Goal: Task Accomplishment & Management: Complete application form

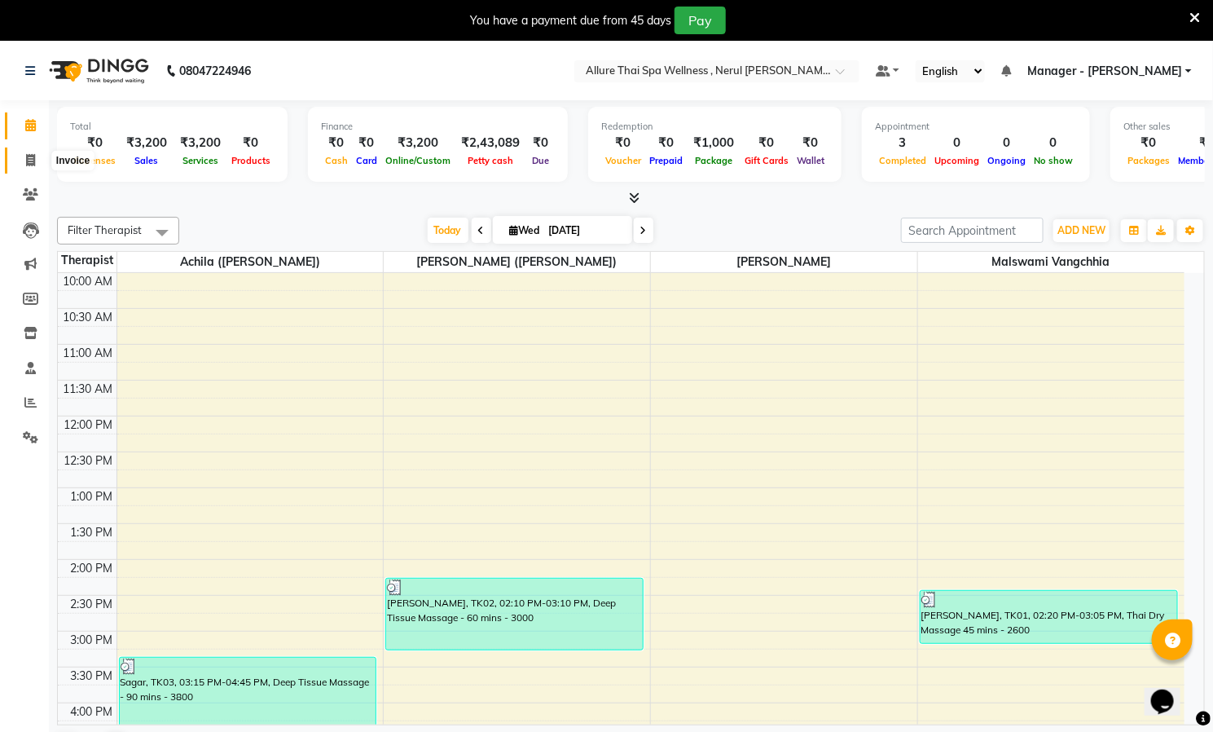
click at [22, 157] on span at bounding box center [30, 161] width 29 height 19
select select "8529"
select select "service"
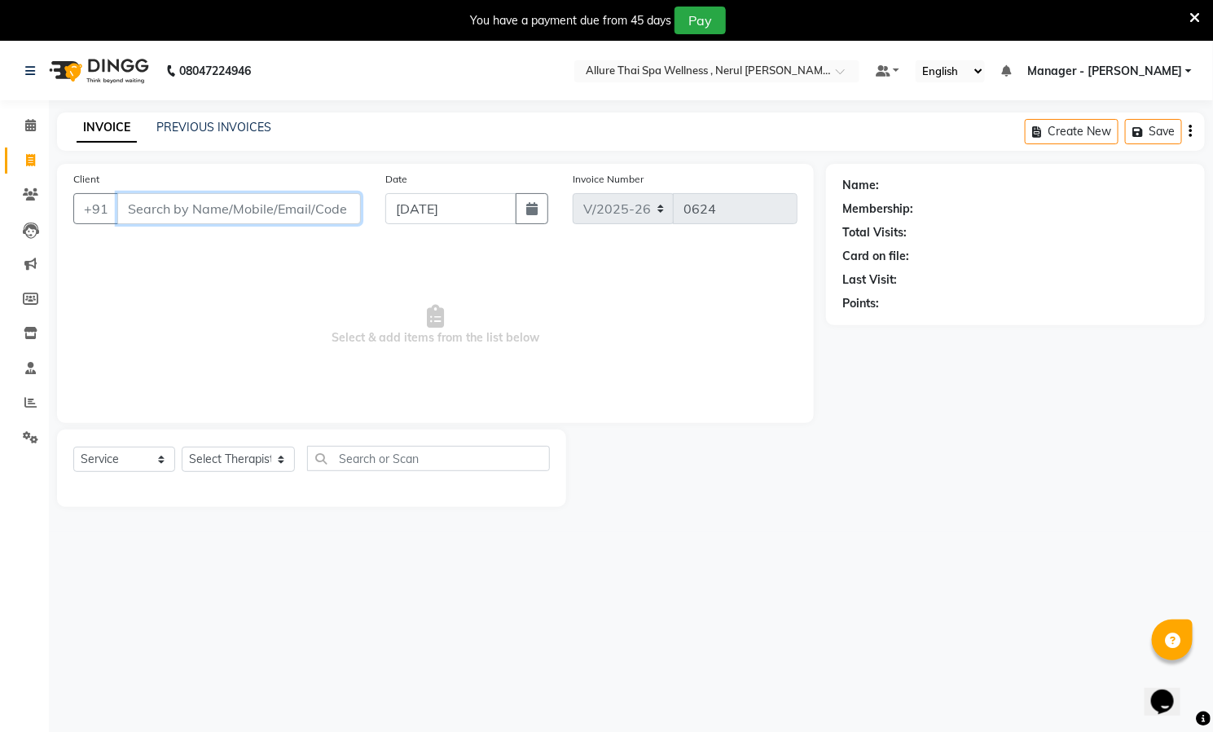
click at [247, 204] on input "Client" at bounding box center [239, 208] width 244 height 31
paste input "9820006655"
type input "9820006655"
click at [315, 203] on span "Add Client" at bounding box center [319, 208] width 64 height 16
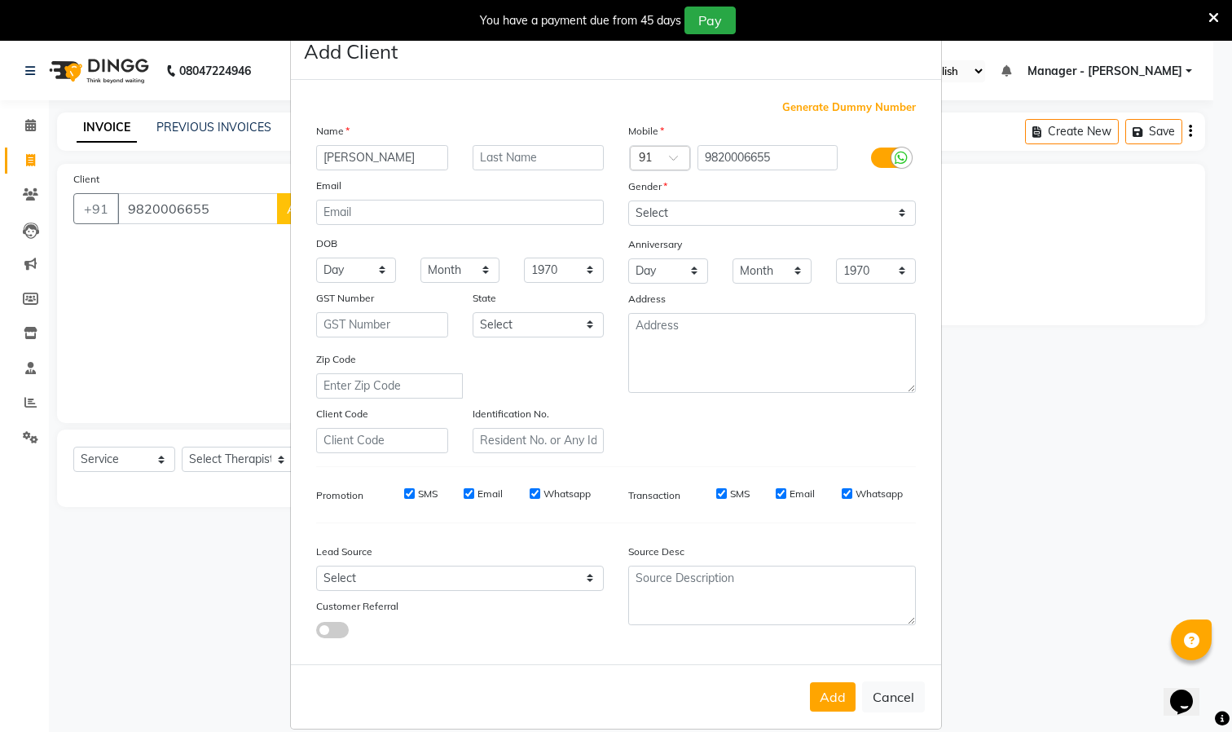
type input "[PERSON_NAME]"
click at [871, 206] on select "Select [DEMOGRAPHIC_DATA] [DEMOGRAPHIC_DATA] Other Prefer Not To Say" at bounding box center [772, 212] width 288 height 25
select select "[DEMOGRAPHIC_DATA]"
click at [628, 200] on select "Select [DEMOGRAPHIC_DATA] [DEMOGRAPHIC_DATA] Other Prefer Not To Say" at bounding box center [772, 212] width 288 height 25
click at [822, 697] on button "Add" at bounding box center [833, 696] width 46 height 29
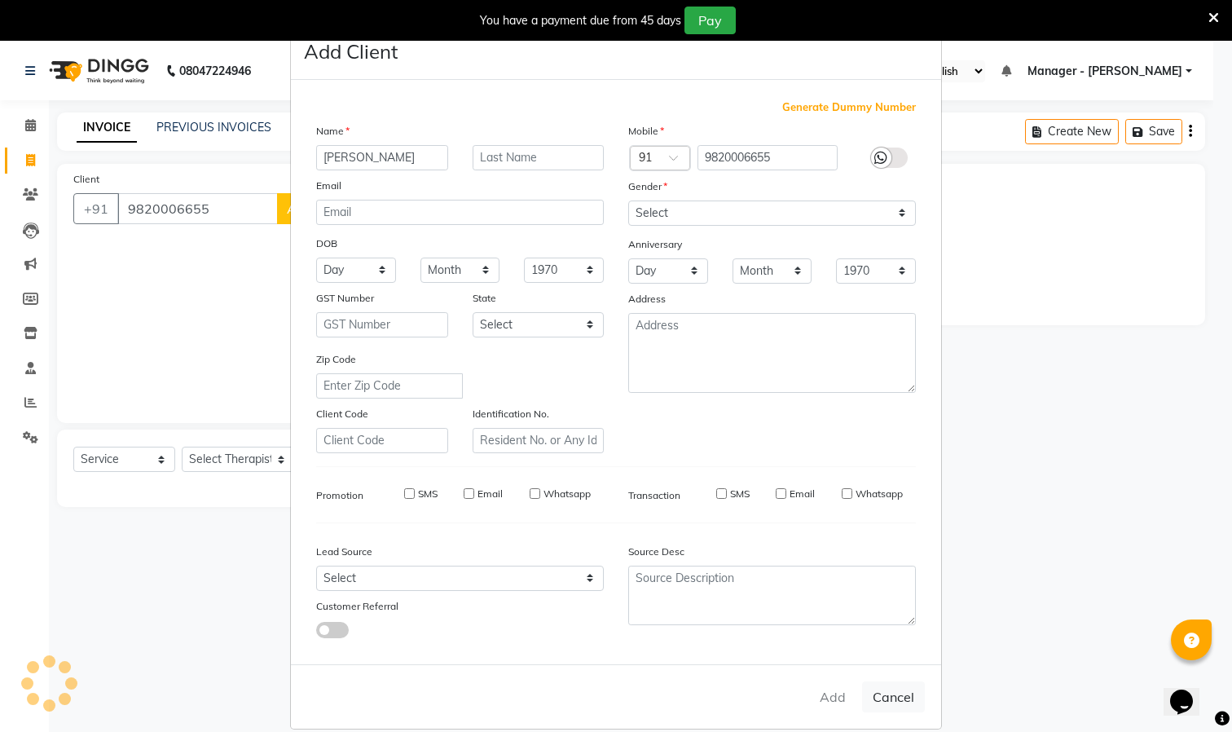
select select
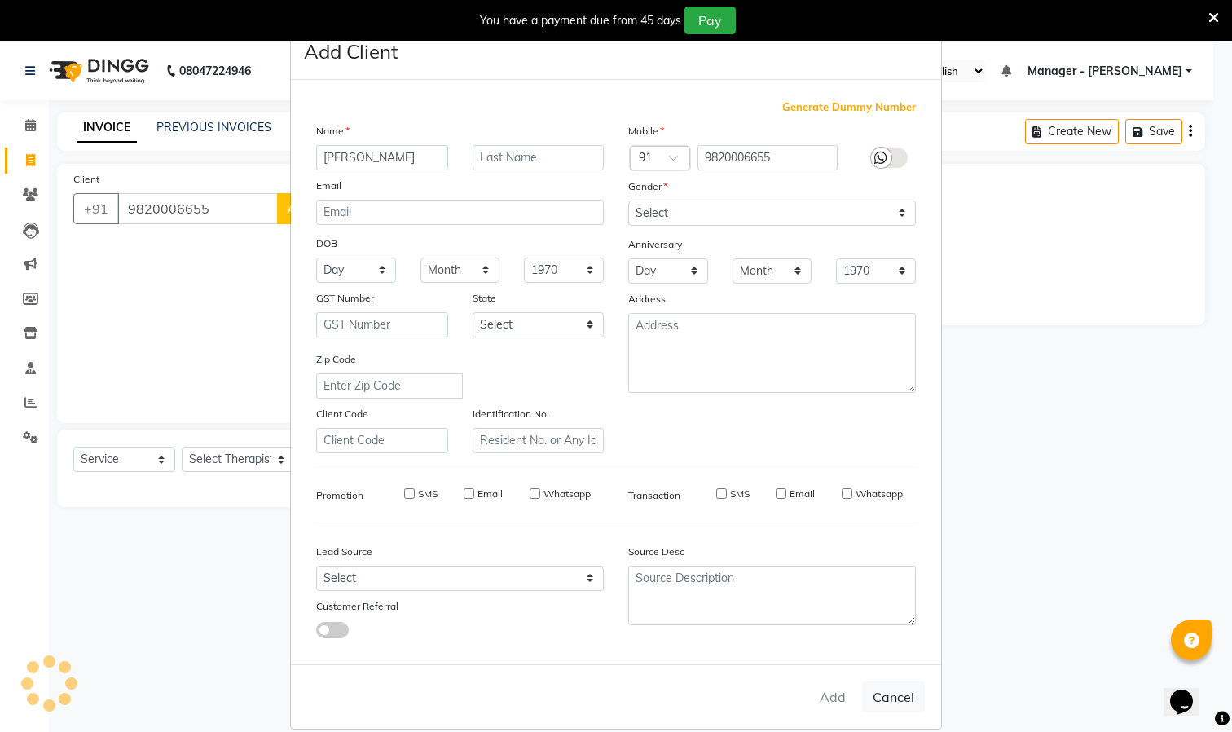
select select
checkbox input "false"
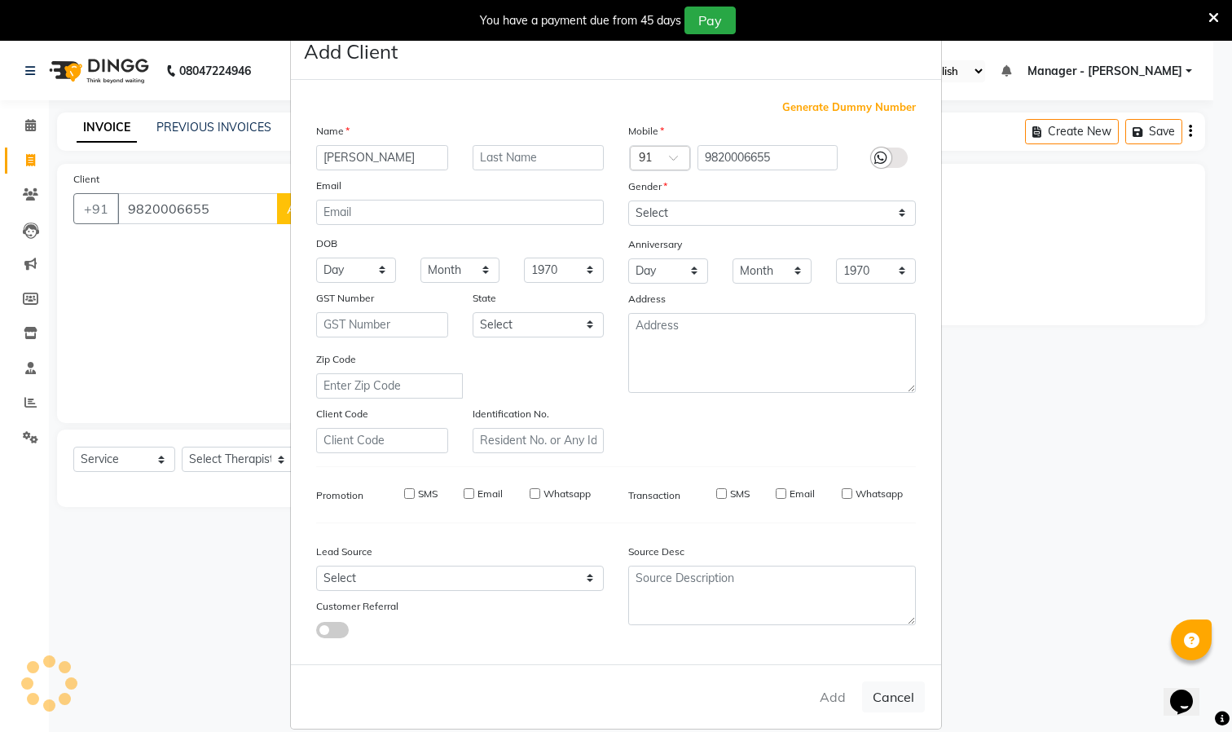
checkbox input "false"
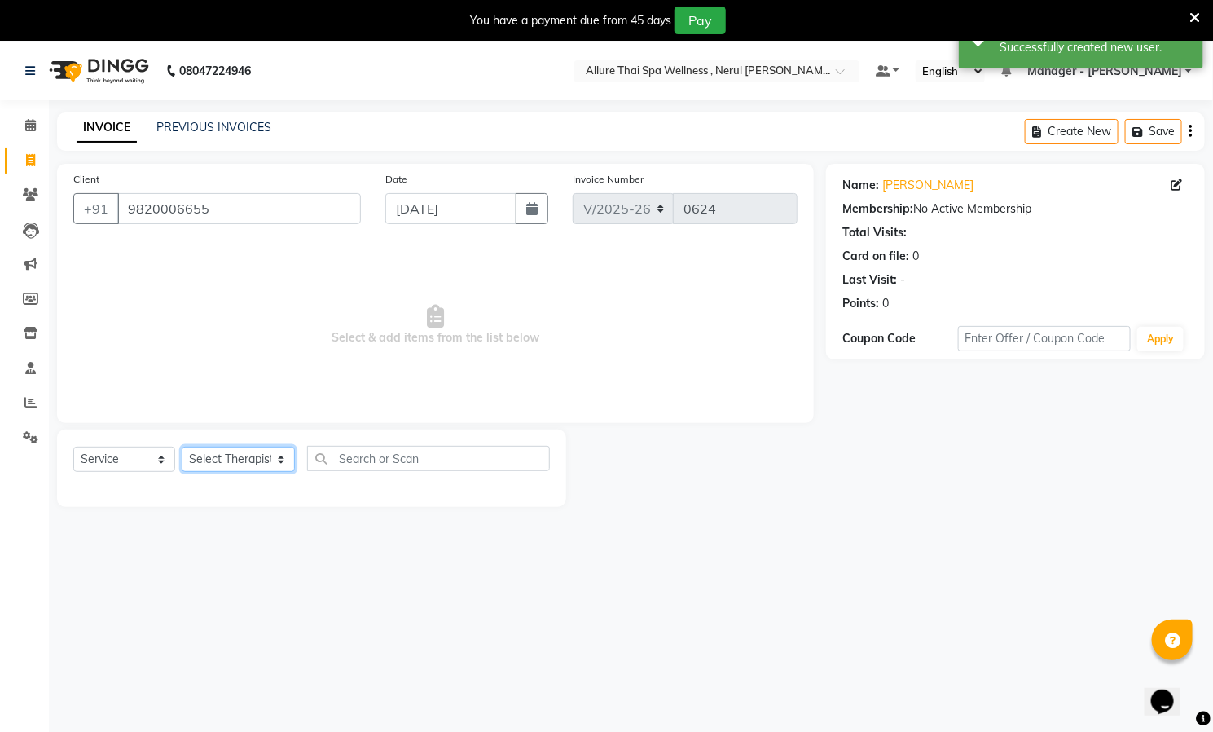
click at [237, 457] on select "Select Therapist [PERSON_NAME] ([PERSON_NAME]) [PERSON_NAME][DEMOGRAPHIC_DATA] …" at bounding box center [238, 458] width 113 height 25
select select "85285"
click at [182, 447] on select "Select Therapist [PERSON_NAME] ([PERSON_NAME]) [PERSON_NAME][DEMOGRAPHIC_DATA] …" at bounding box center [238, 458] width 113 height 25
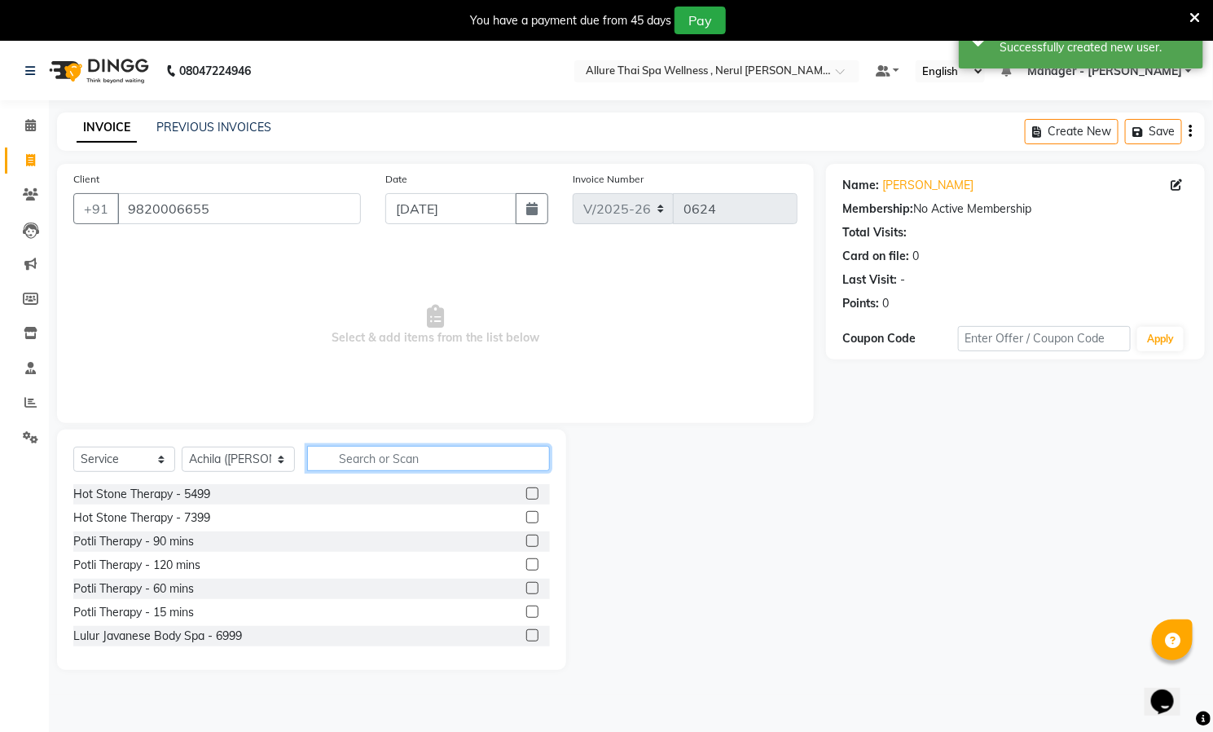
click at [355, 468] on input "text" at bounding box center [428, 458] width 243 height 25
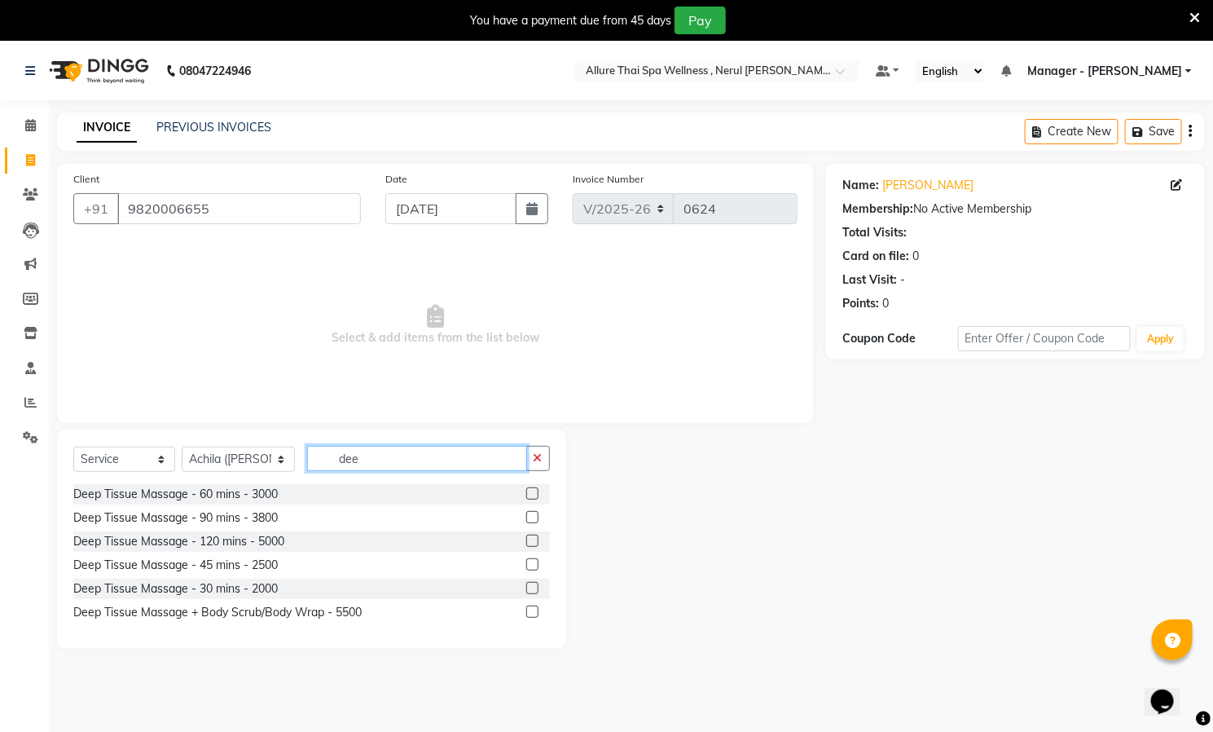
type input "dee"
click at [536, 490] on label at bounding box center [532, 493] width 12 height 12
click at [536, 490] on input "checkbox" at bounding box center [531, 494] width 11 height 11
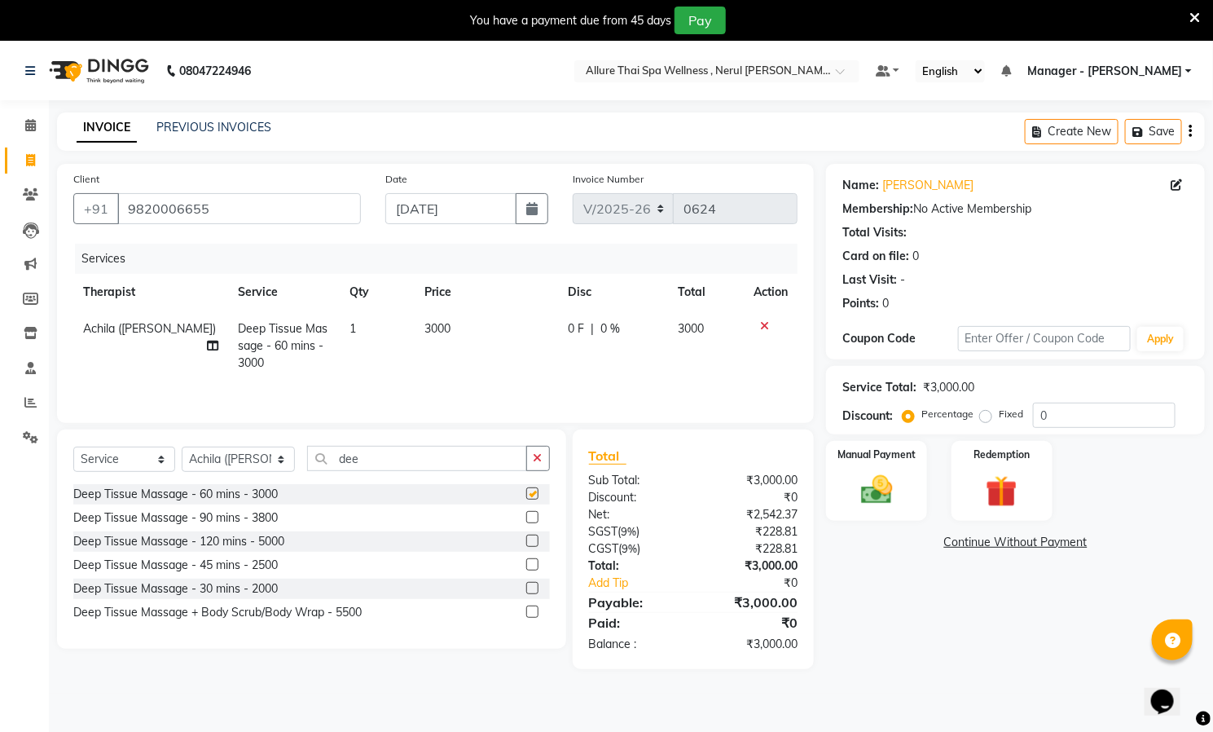
checkbox input "false"
click at [1073, 421] on input "0" at bounding box center [1104, 414] width 143 height 25
click at [999, 418] on label "Fixed" at bounding box center [1011, 414] width 24 height 15
click at [983, 418] on input "Fixed" at bounding box center [988, 413] width 11 height 11
radio input "true"
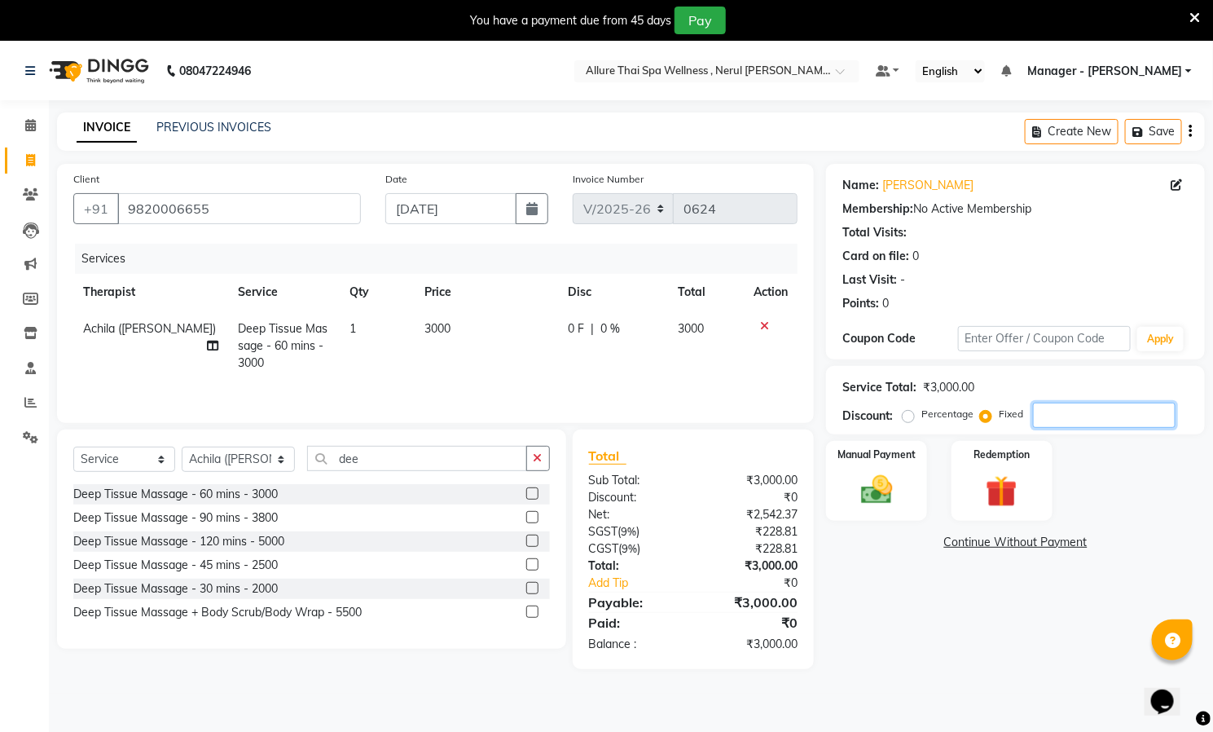
click at [1076, 421] on input "number" at bounding box center [1104, 414] width 143 height 25
type input "1500"
click at [870, 485] on img at bounding box center [877, 490] width 53 height 37
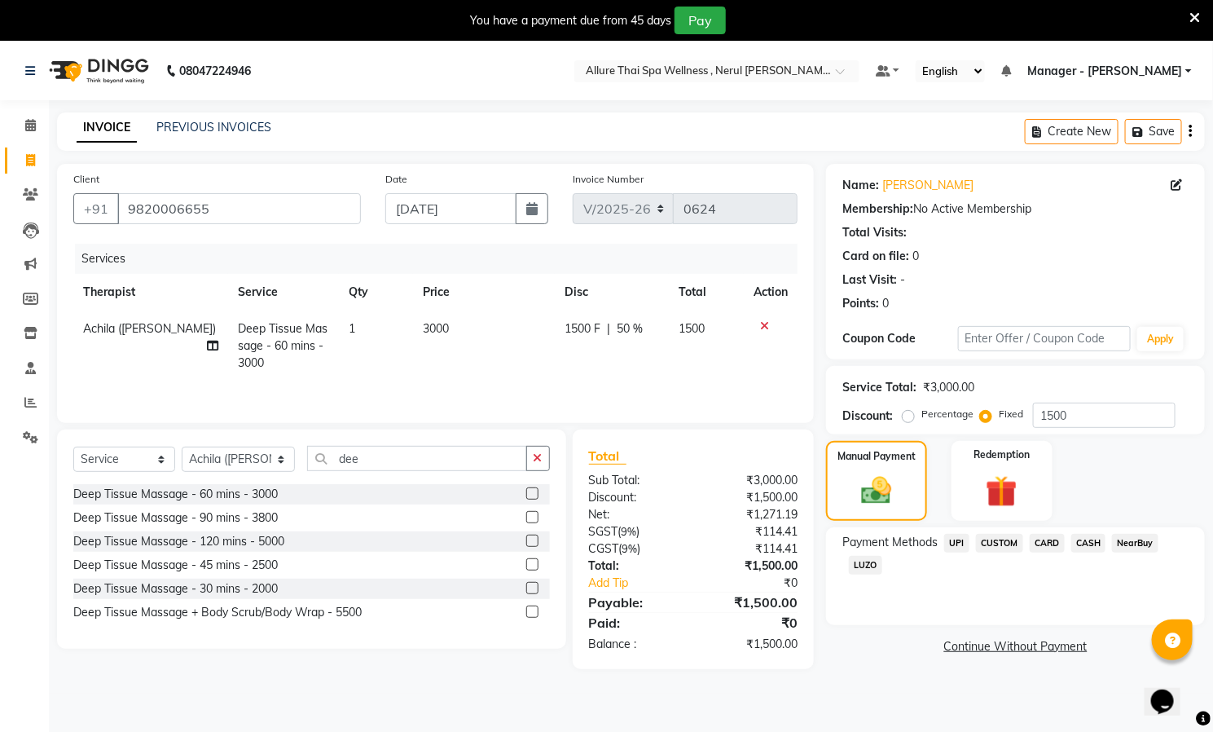
click at [1081, 541] on span "CASH" at bounding box center [1088, 543] width 35 height 19
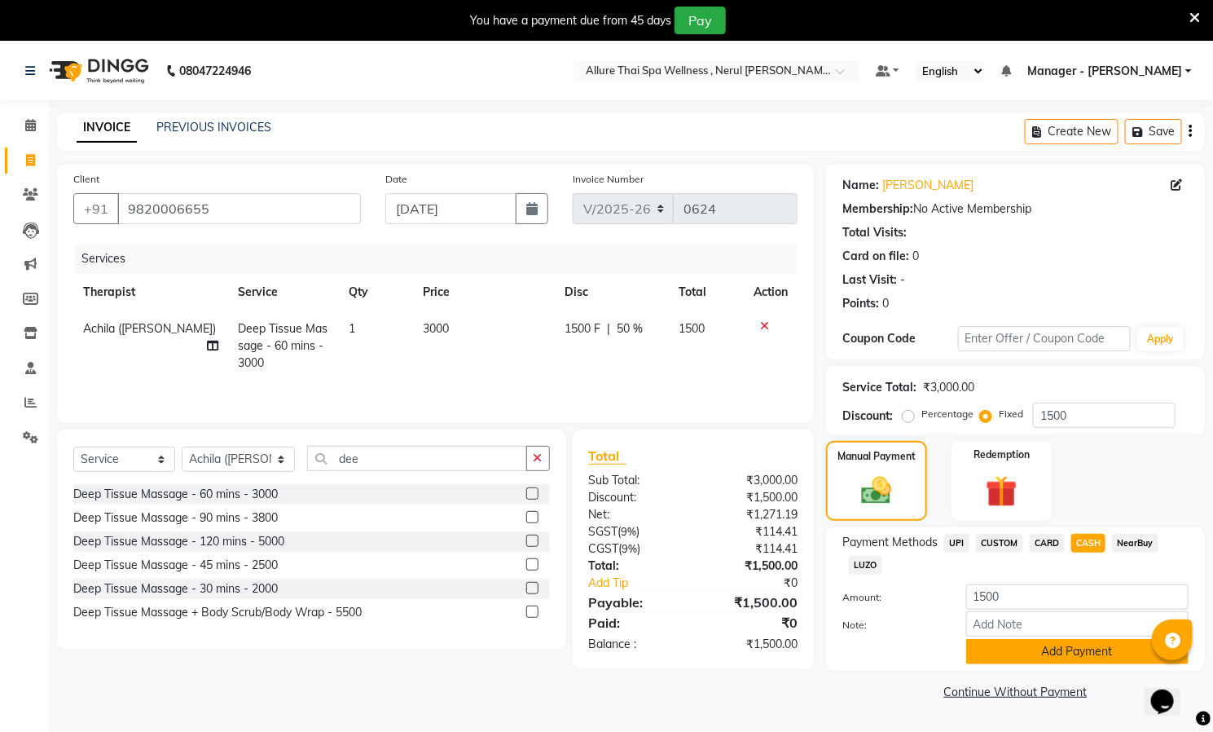
click at [1064, 656] on button "Add Payment" at bounding box center [1077, 651] width 222 height 25
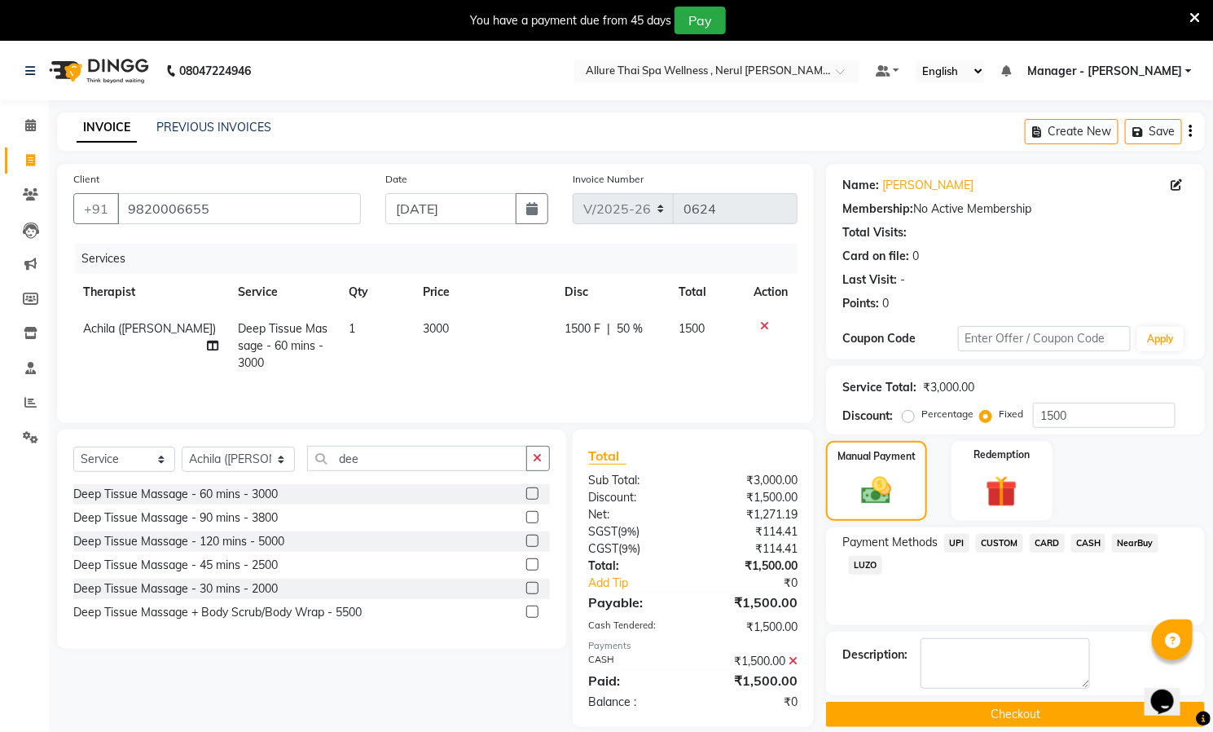
scroll to position [42, 0]
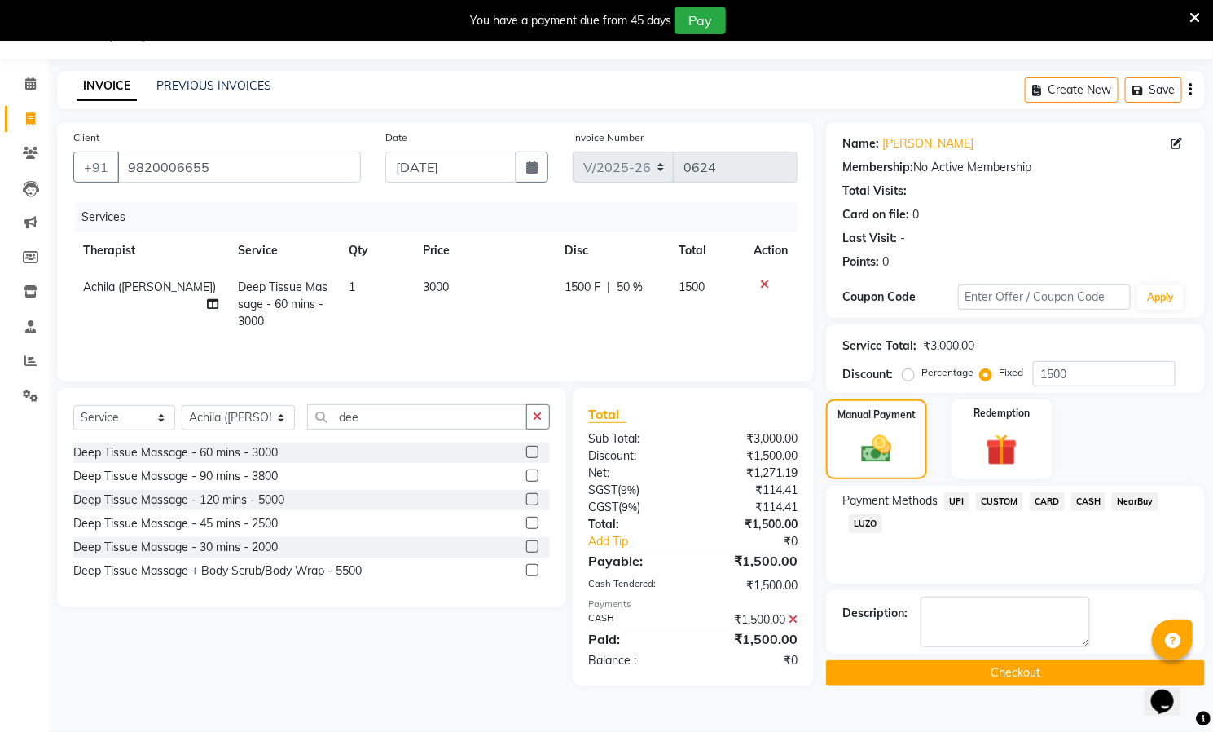
click at [970, 675] on button "Checkout" at bounding box center [1015, 672] width 379 height 25
